Goal: Task Accomplishment & Management: Use online tool/utility

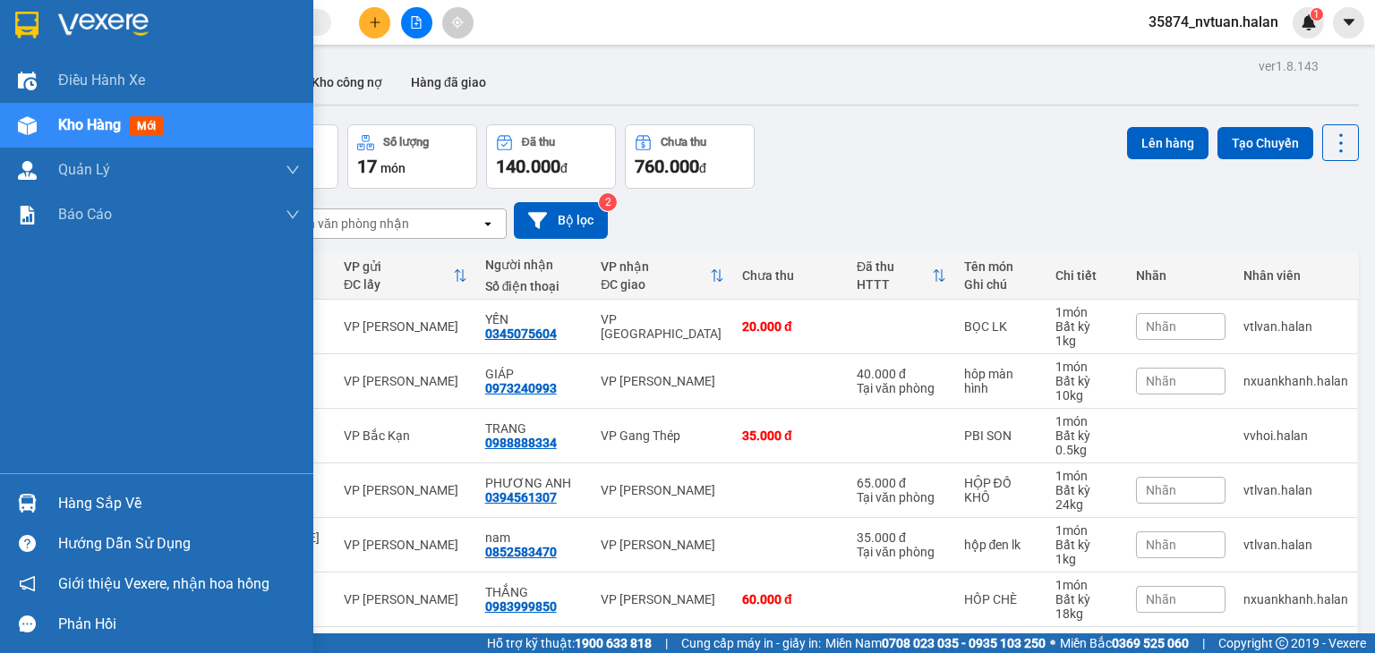
click at [103, 508] on div "Hàng sắp về" at bounding box center [179, 503] width 242 height 27
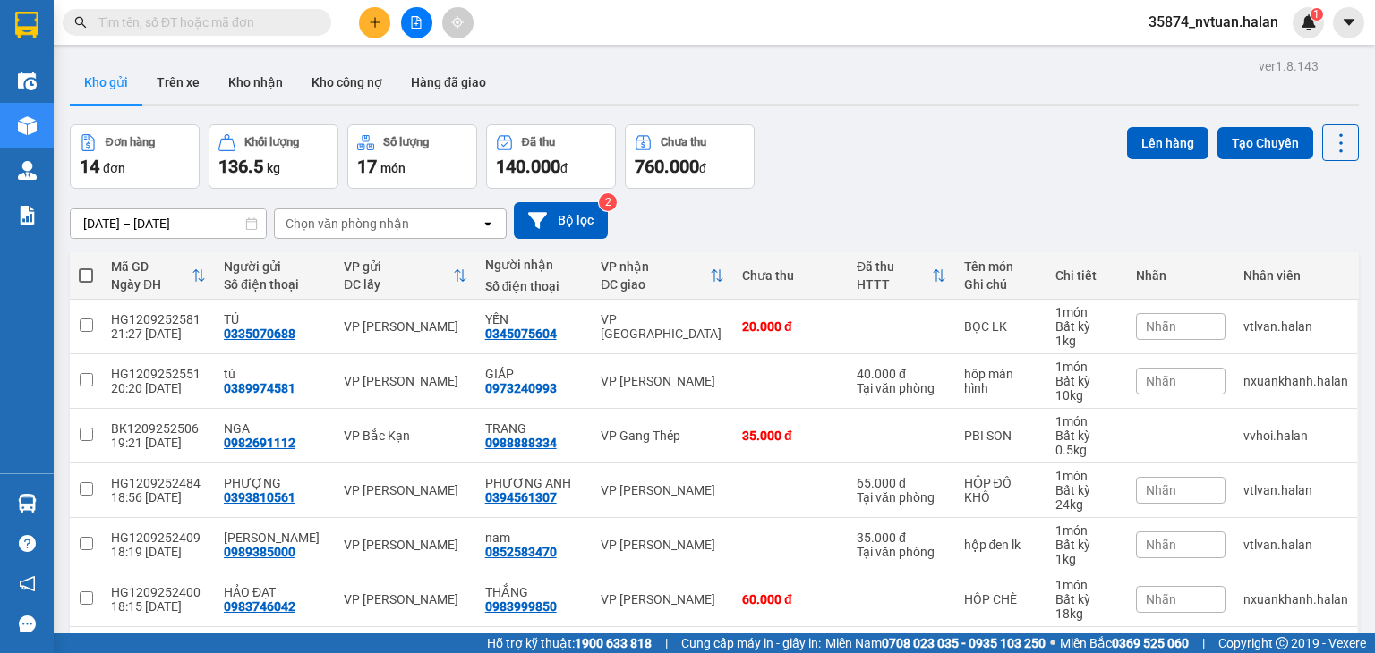
click at [881, 130] on section "Kết quả tìm kiếm ( 0 ) Bộ lọc No Data 35874_nvtuan.halan 1 Điều hành xe Kho hàn…" at bounding box center [687, 326] width 1375 height 653
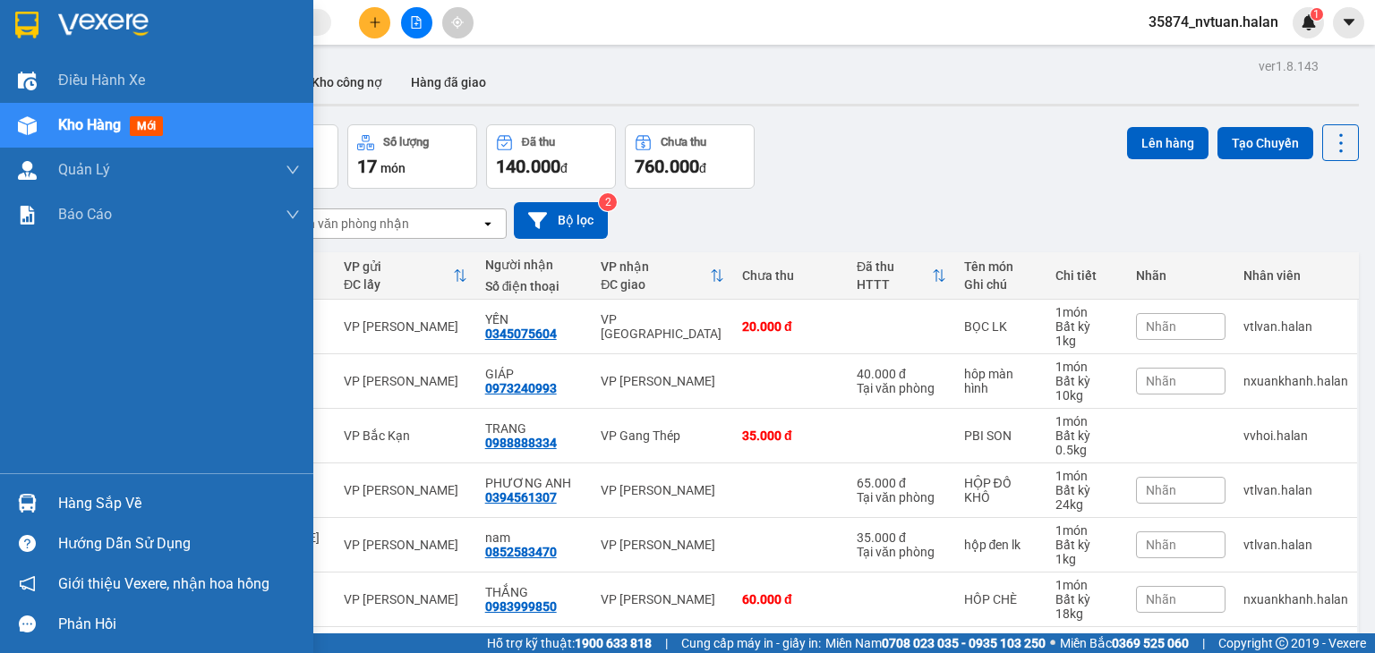
click at [61, 500] on div "Hàng sắp về" at bounding box center [179, 503] width 242 height 27
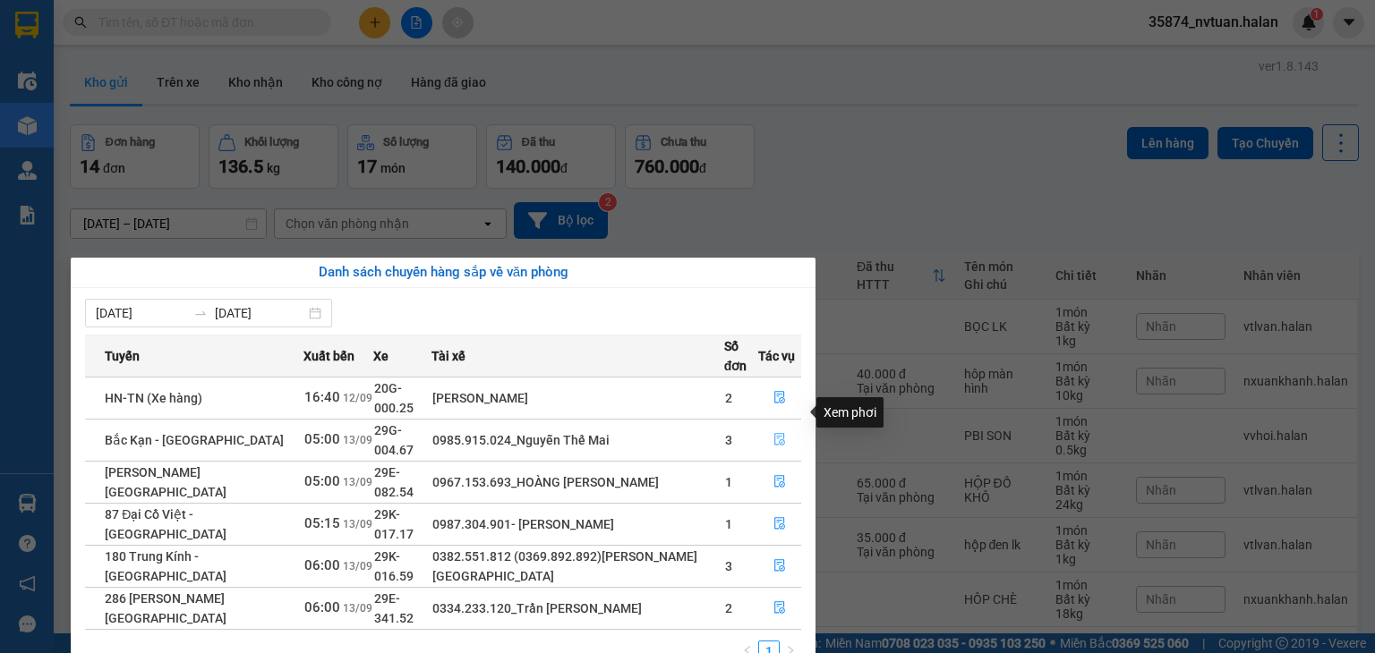
click at [771, 426] on button "button" at bounding box center [779, 440] width 41 height 29
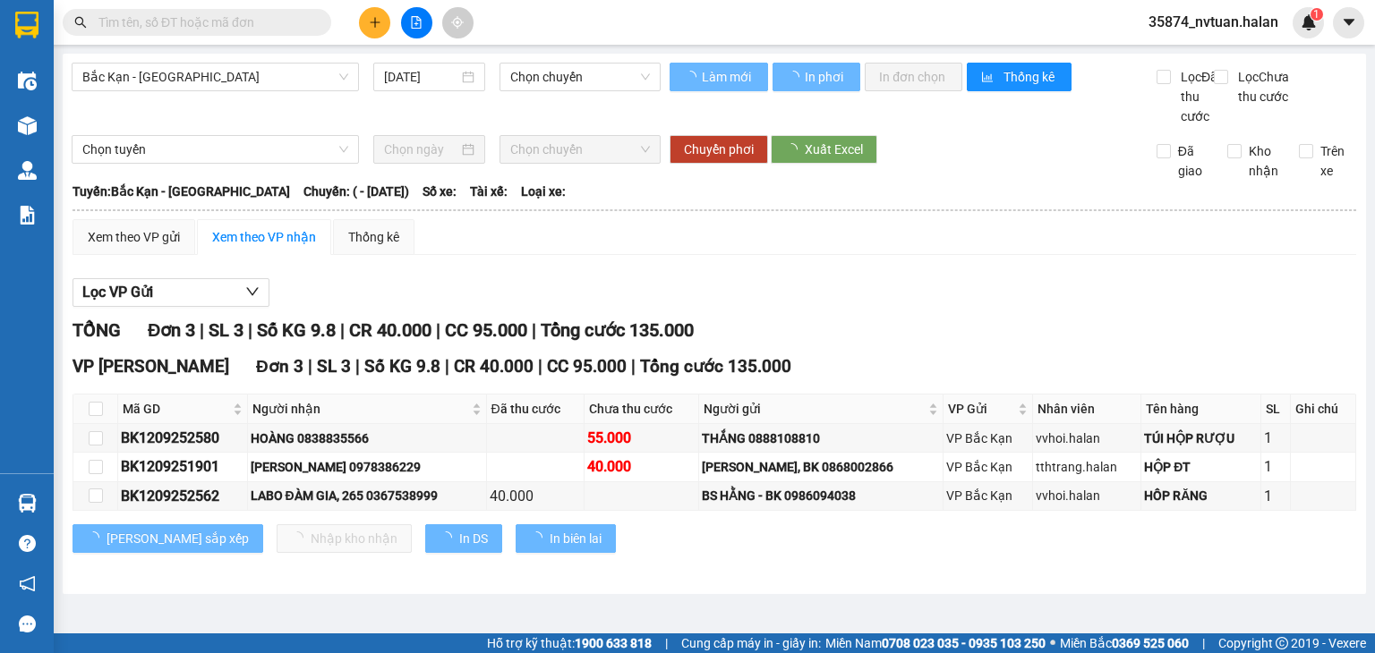
type input "[DATE]"
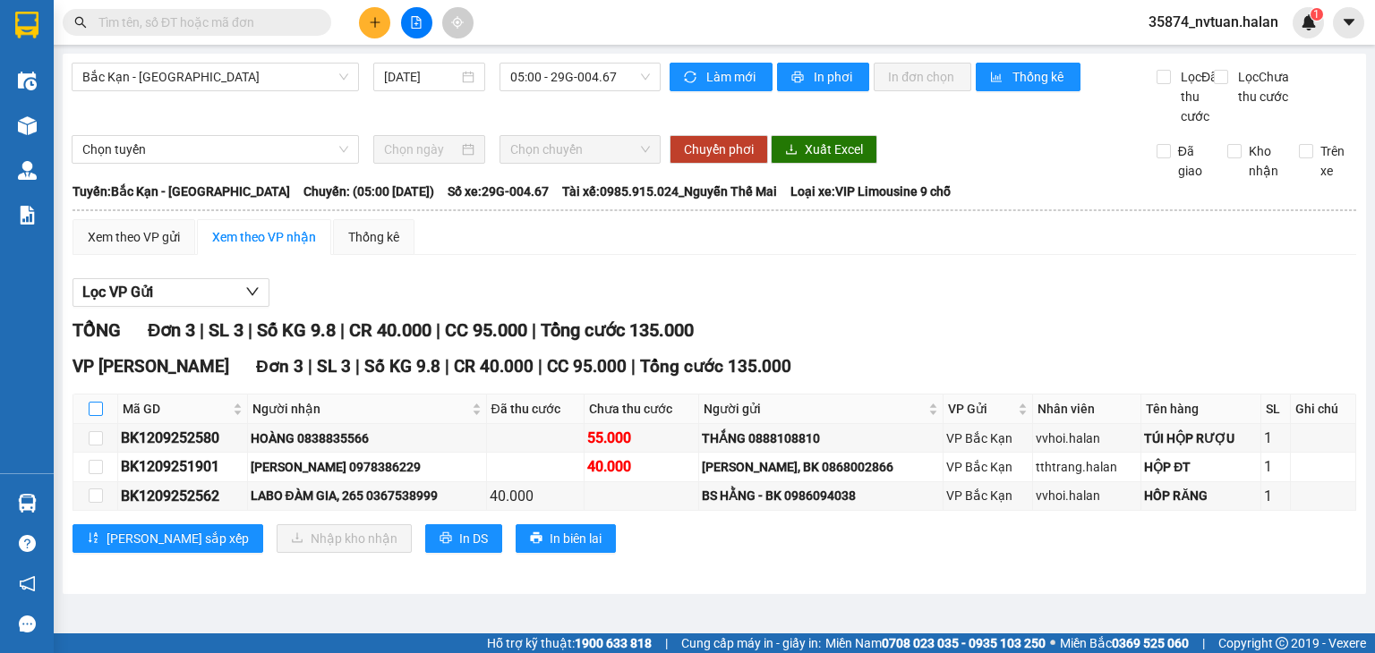
click at [93, 416] on input "checkbox" at bounding box center [96, 409] width 14 height 14
checkbox input "true"
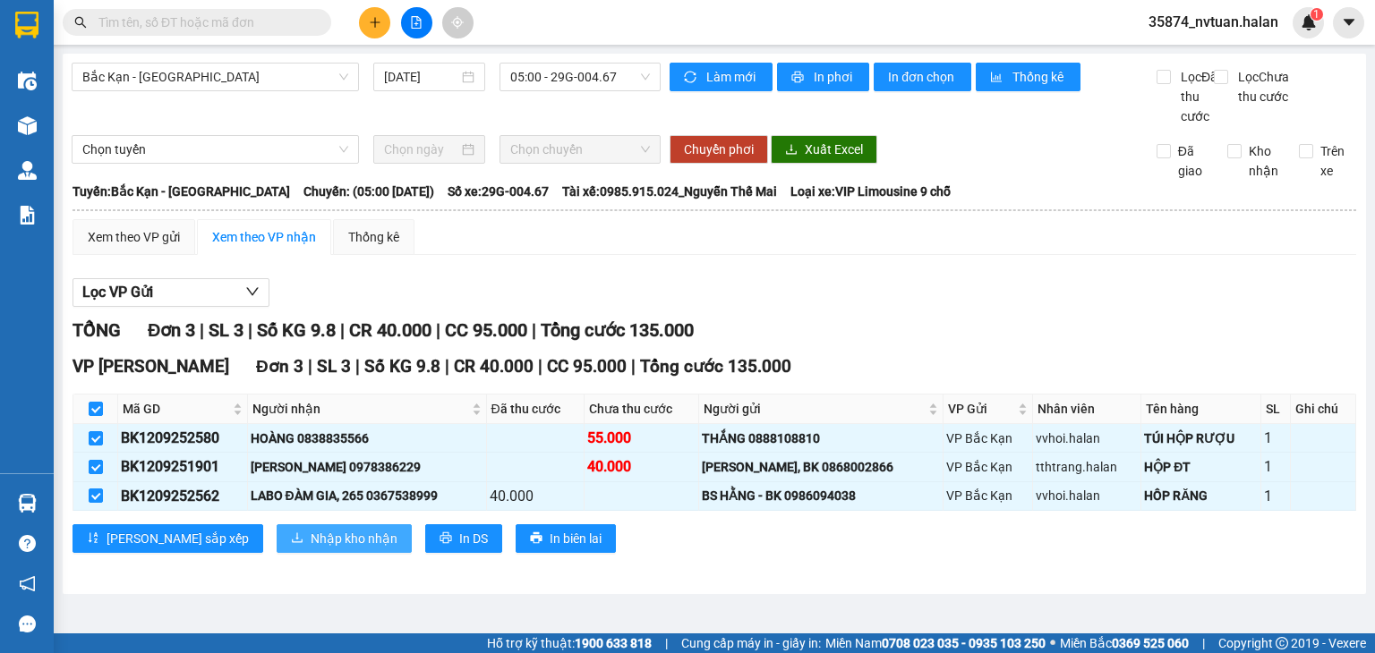
click at [311, 547] on span "Nhập kho nhận" at bounding box center [354, 539] width 87 height 20
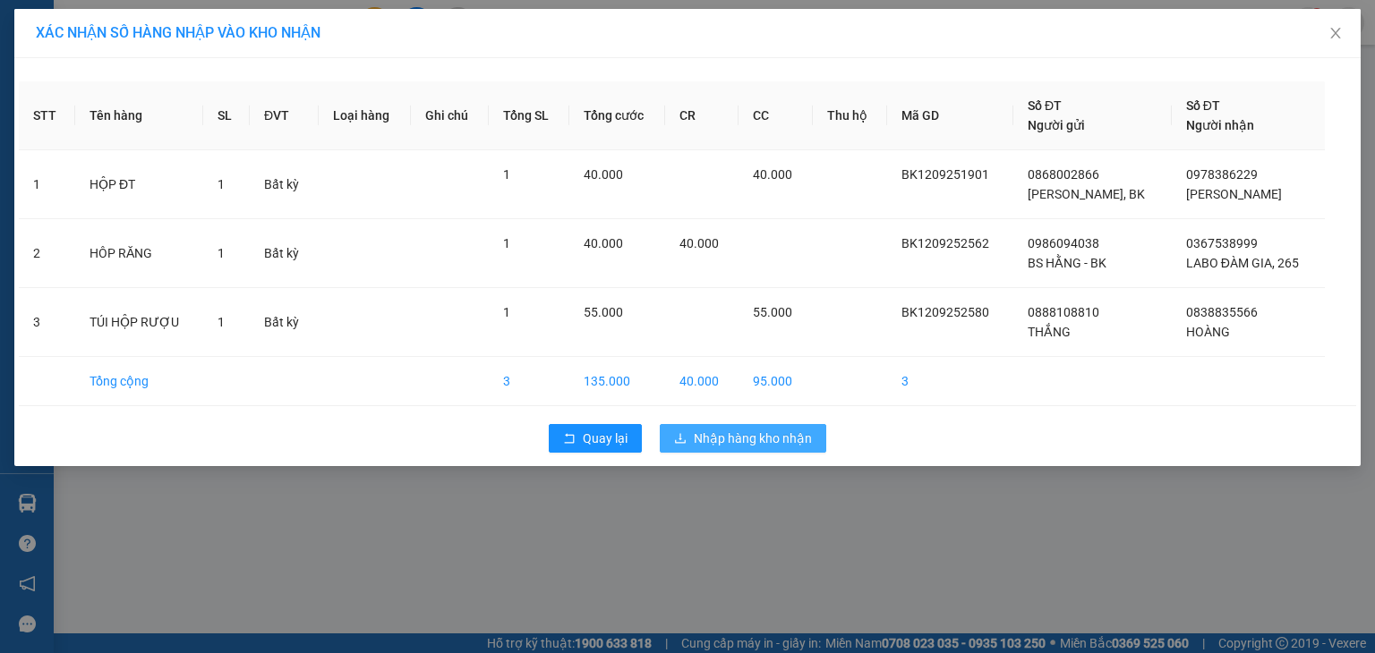
click at [748, 437] on span "Nhập hàng kho nhận" at bounding box center [753, 439] width 118 height 20
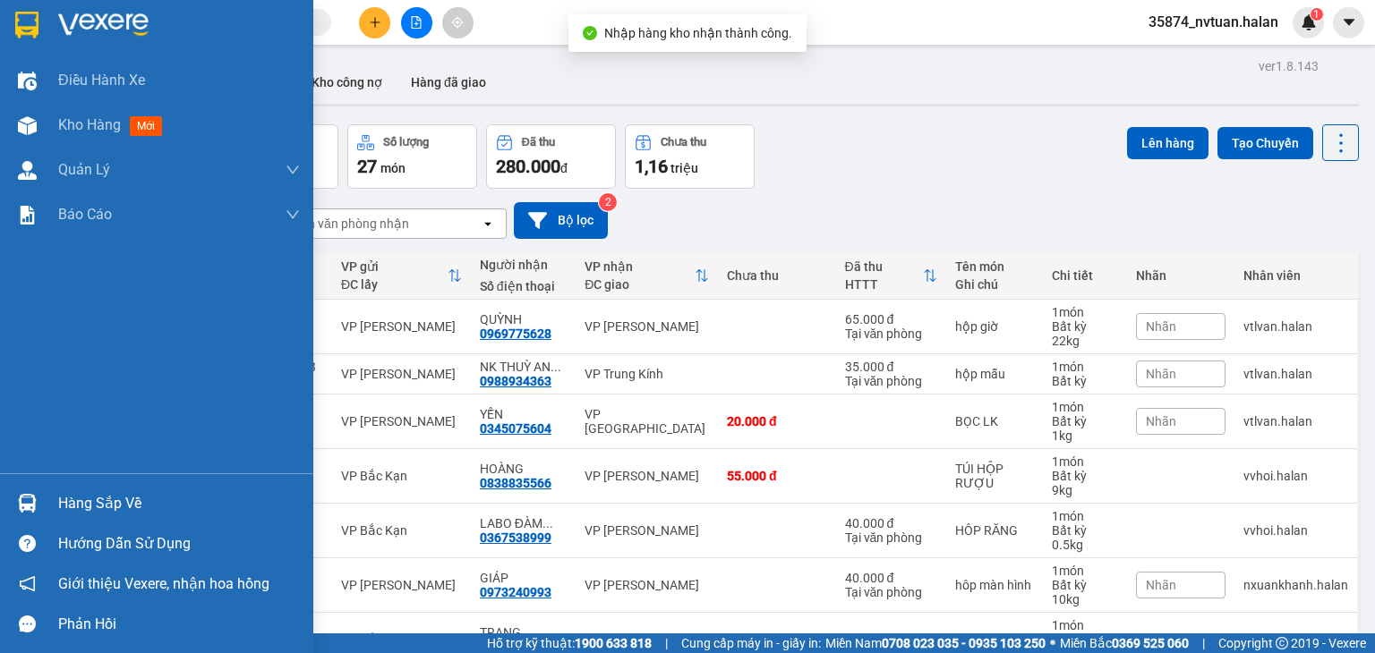
drag, startPoint x: 109, startPoint y: 499, endPoint x: 149, endPoint y: 494, distance: 40.5
click at [111, 499] on div "Hàng sắp về" at bounding box center [179, 503] width 242 height 27
